Goal: Task Accomplishment & Management: Complete application form

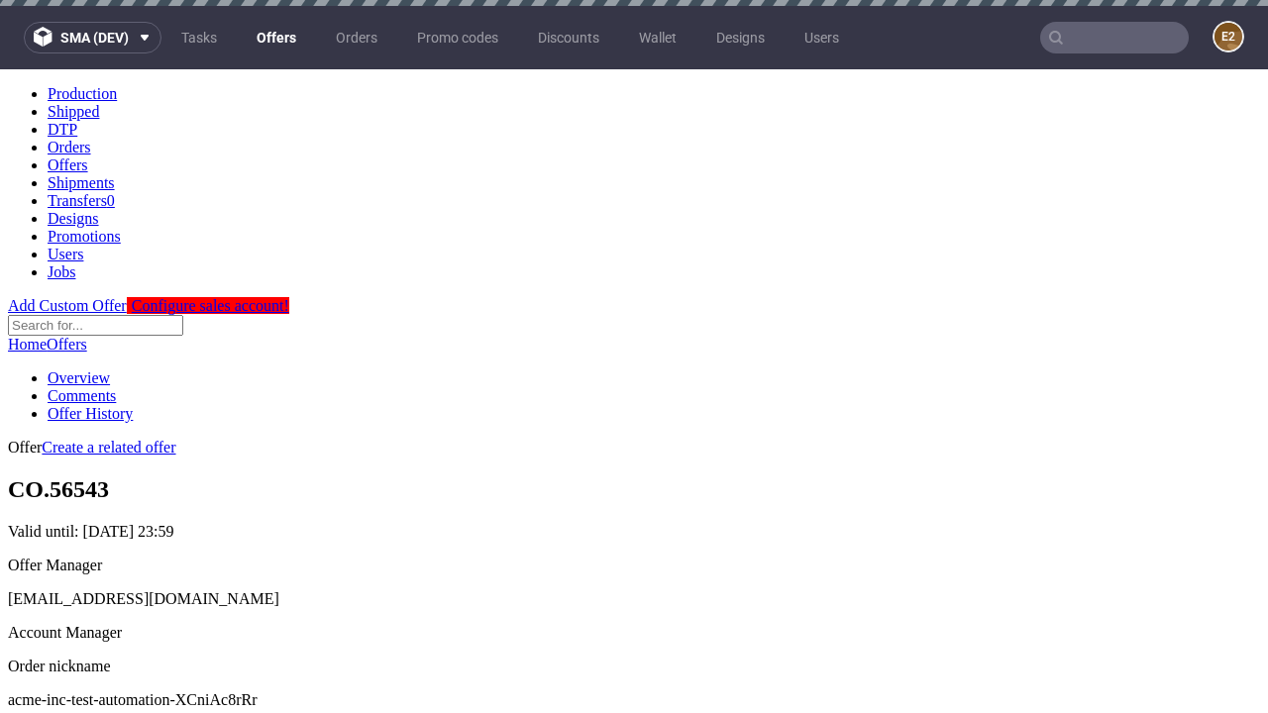
scroll to position [6, 0]
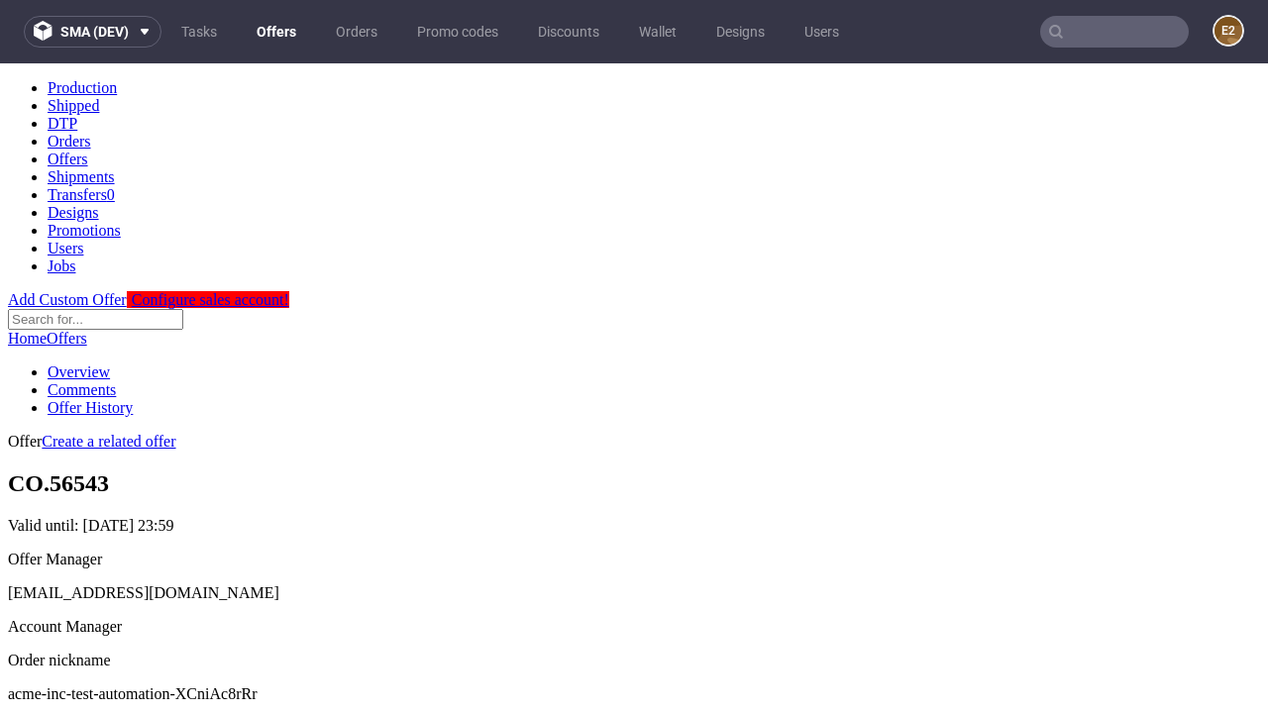
scroll to position [196, 0]
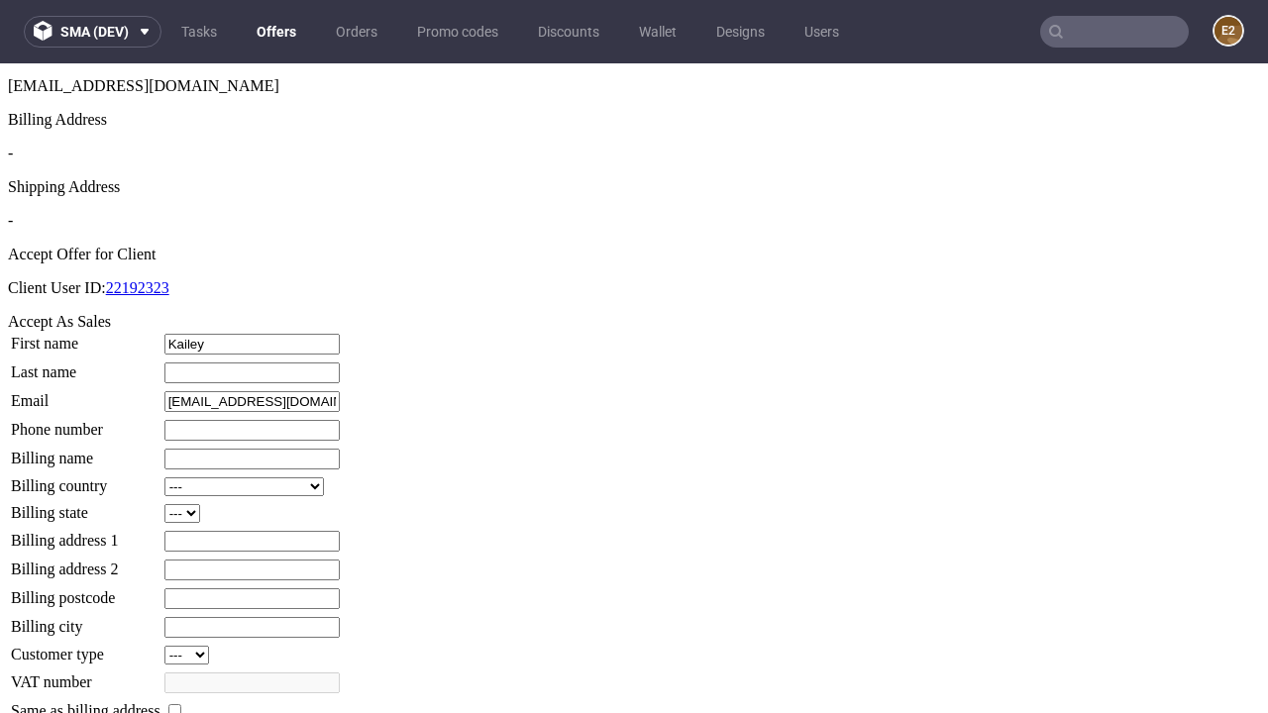
type input "Kailey"
type input "Bernhard"
type input "1509813888"
type input "Anika.Rolfson"
select select "13"
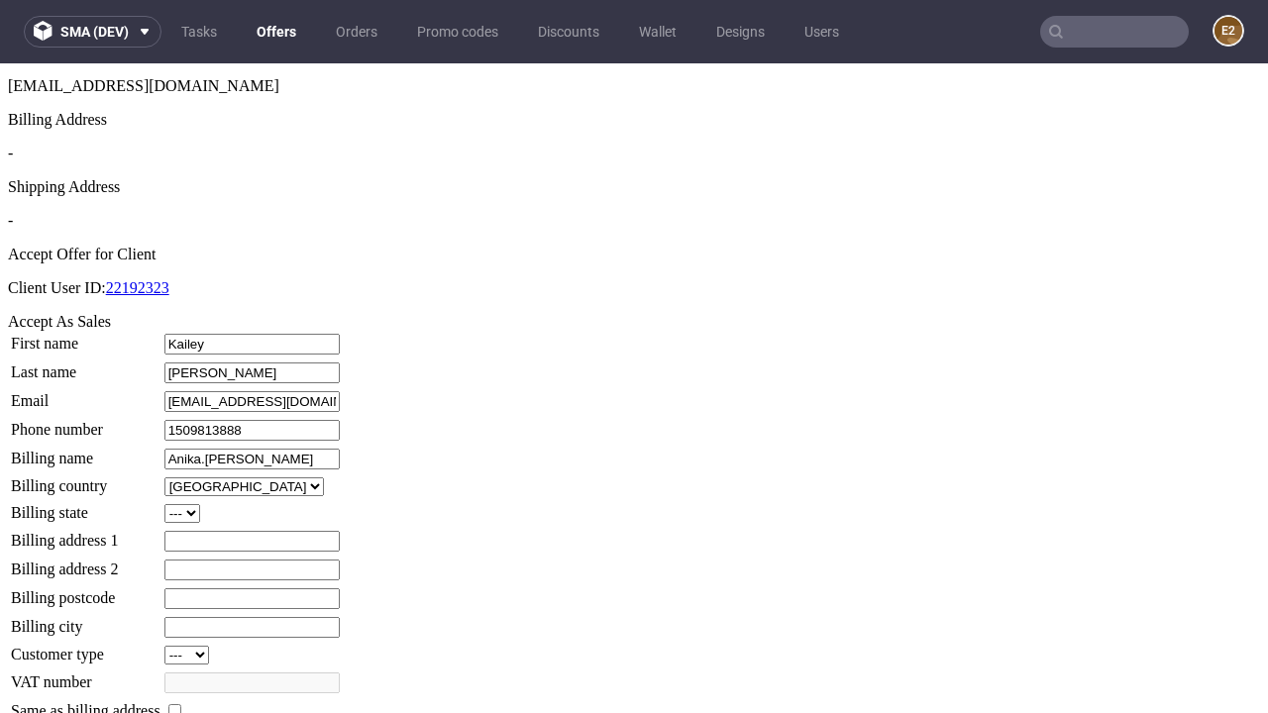
type input "Anika.Rolfson"
type input "695 Bergnaum Mews"
select select "132"
type input "695 Bergnaum Mews"
type input "YB8 7YU"
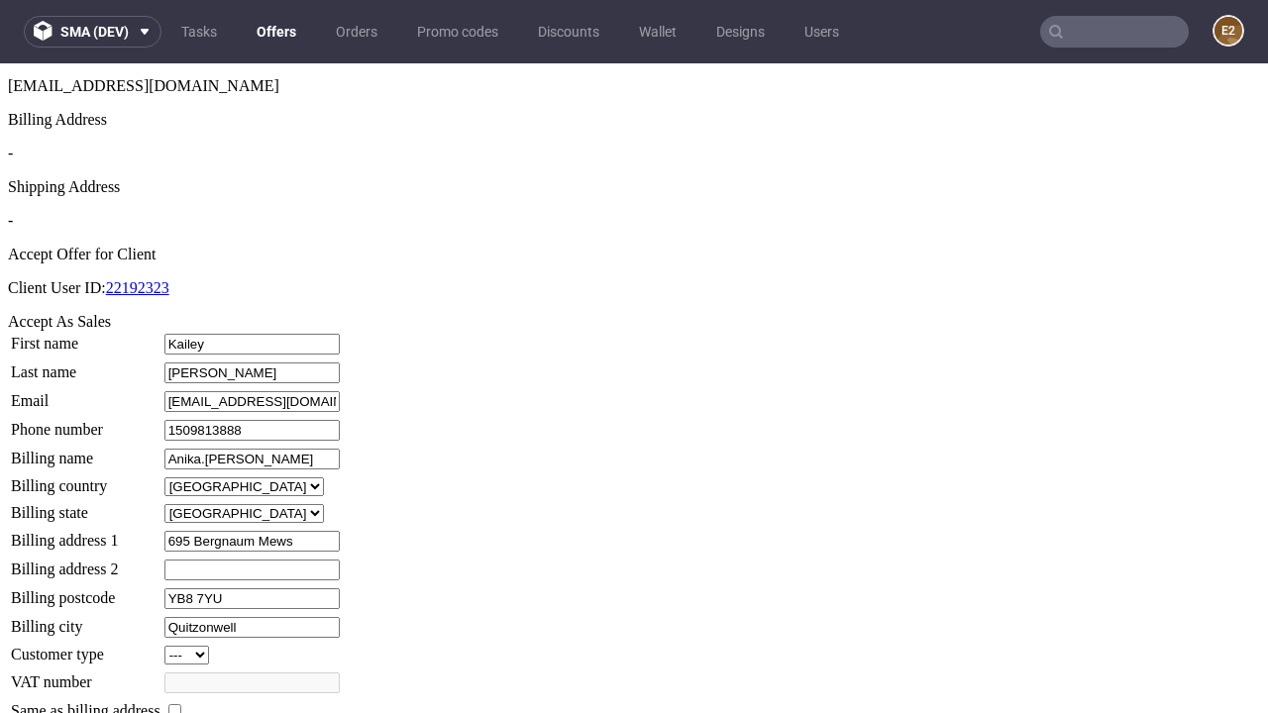
type input "Quitzonwell"
click at [181, 704] on input "checkbox" at bounding box center [174, 710] width 13 height 13
checkbox input "true"
type input "Anika.Rolfson"
select select "13"
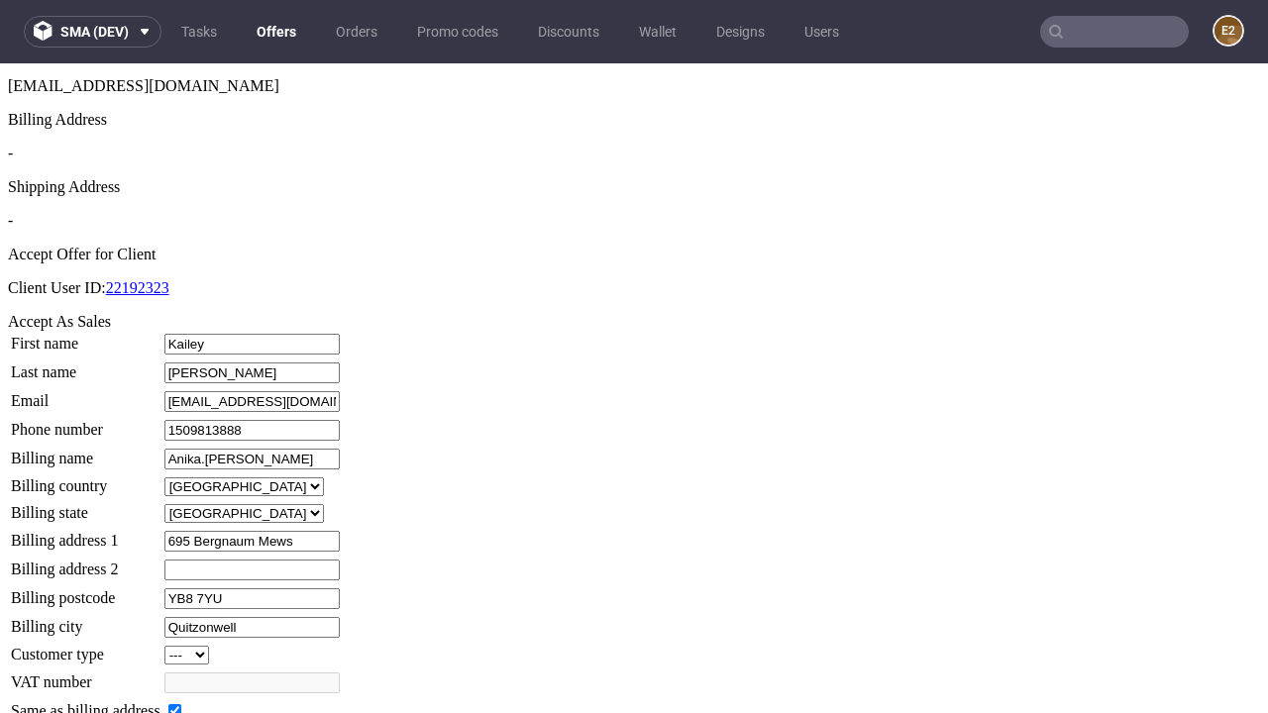
type input "695 Bergnaum Mews"
type input "YB8 7YU"
type input "Quitzonwell"
select select "132"
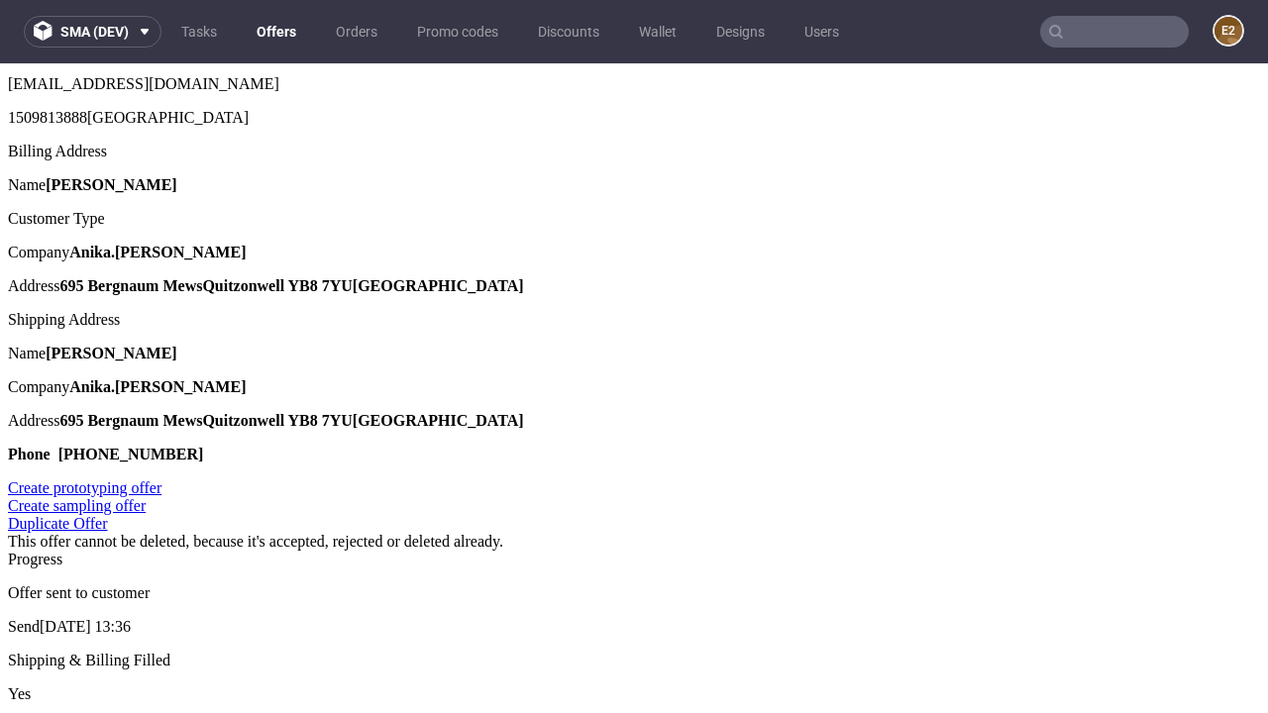
scroll to position [0, 0]
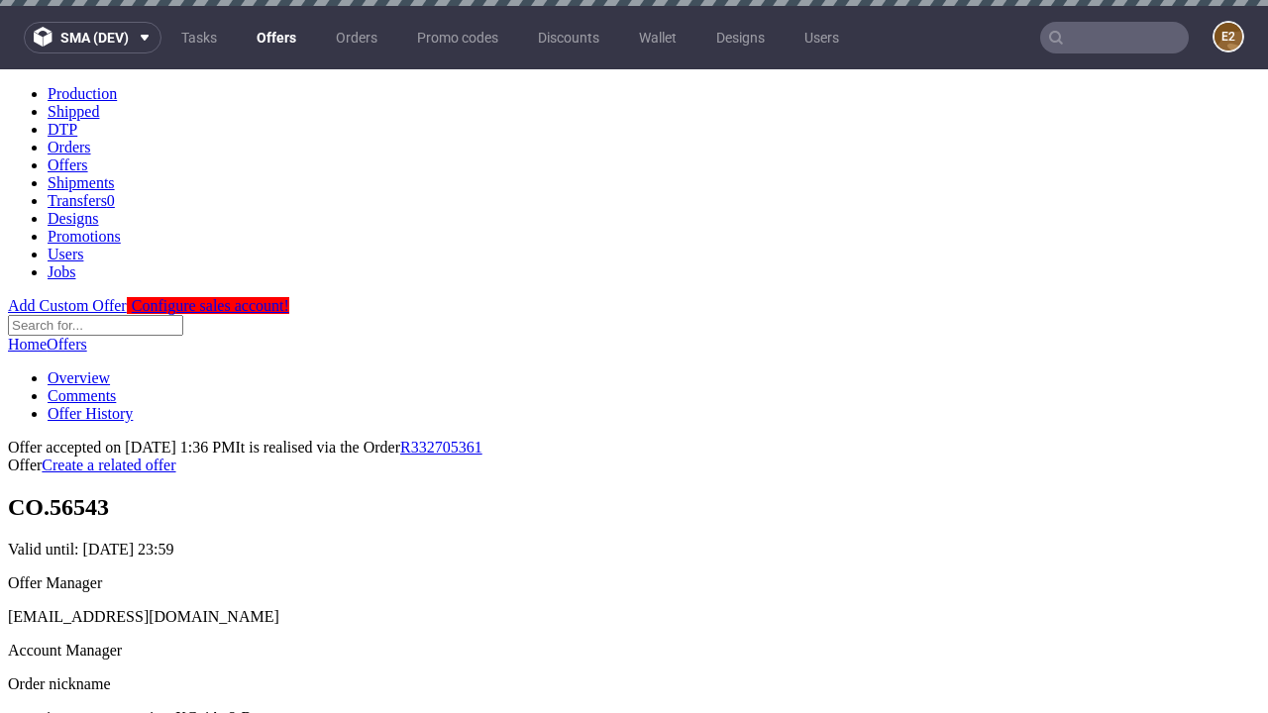
type input "[DATE]"
select select "12214305"
type input "In progress..."
